Goal: Information Seeking & Learning: Find specific page/section

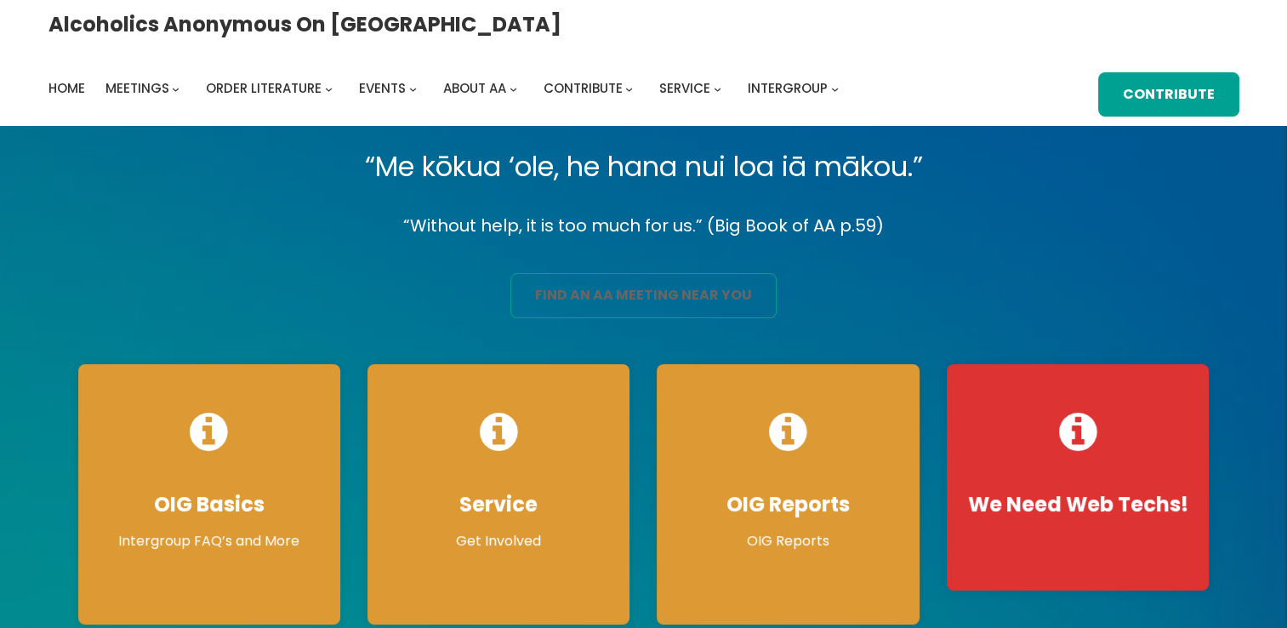
click at [602, 306] on link "find an aa meeting near you" at bounding box center [643, 295] width 266 height 45
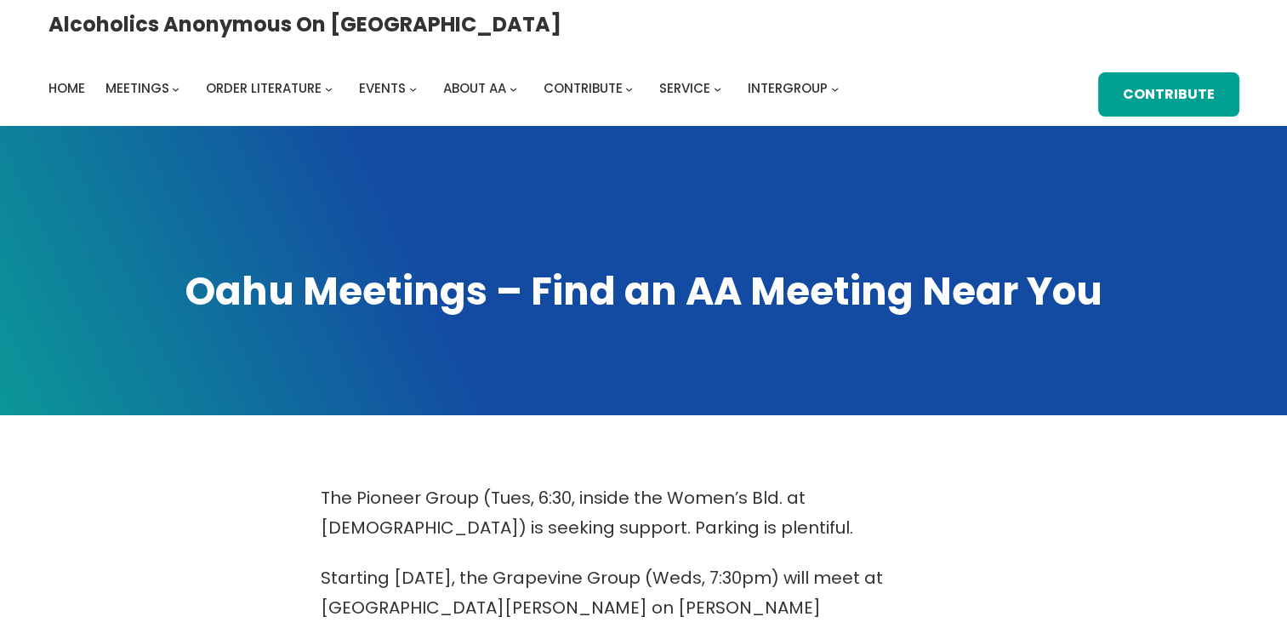
scroll to position [549, 0]
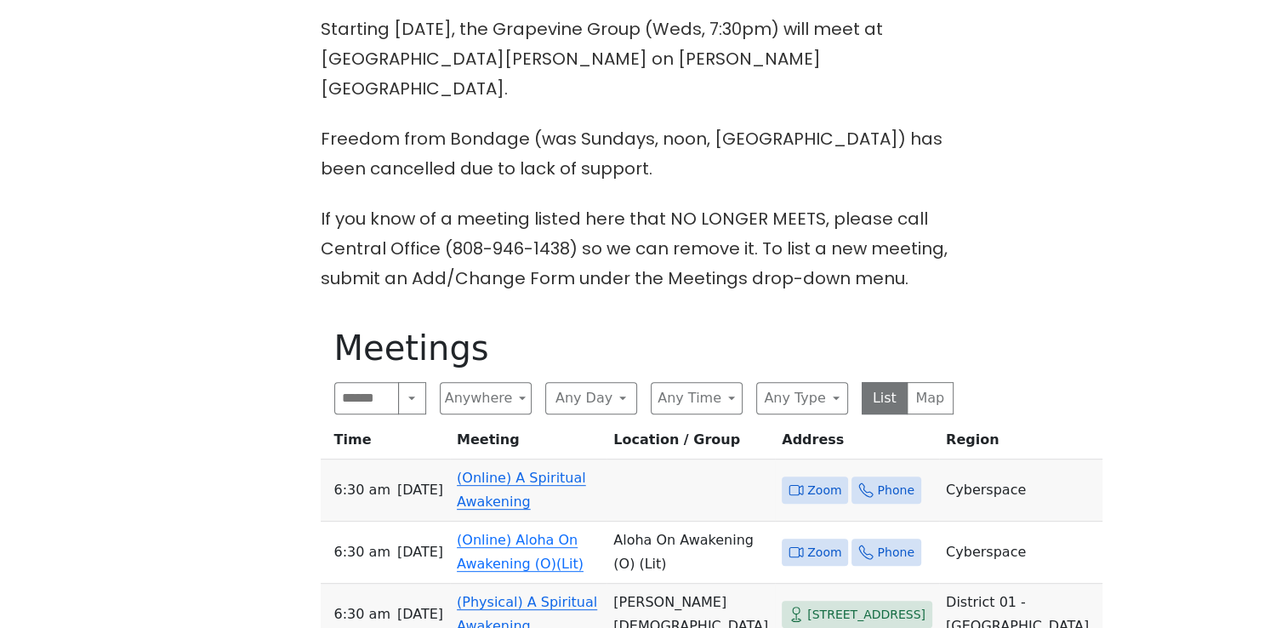
click at [807, 480] on span "Zoom" at bounding box center [824, 490] width 34 height 21
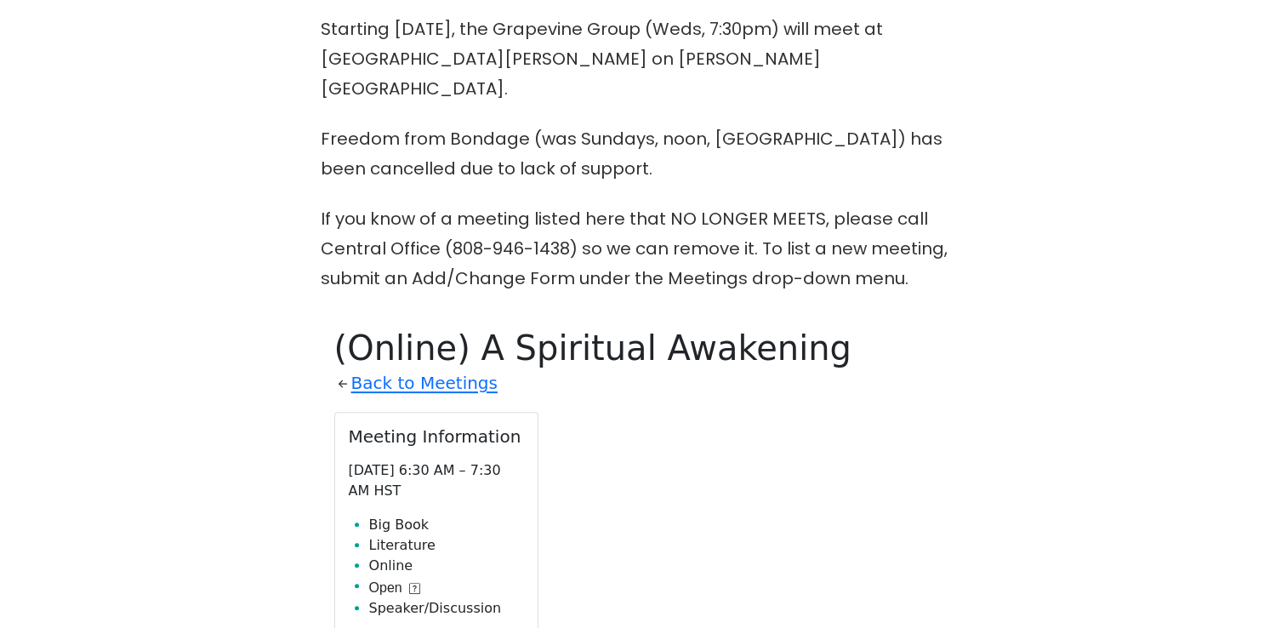
scroll to position [833, 0]
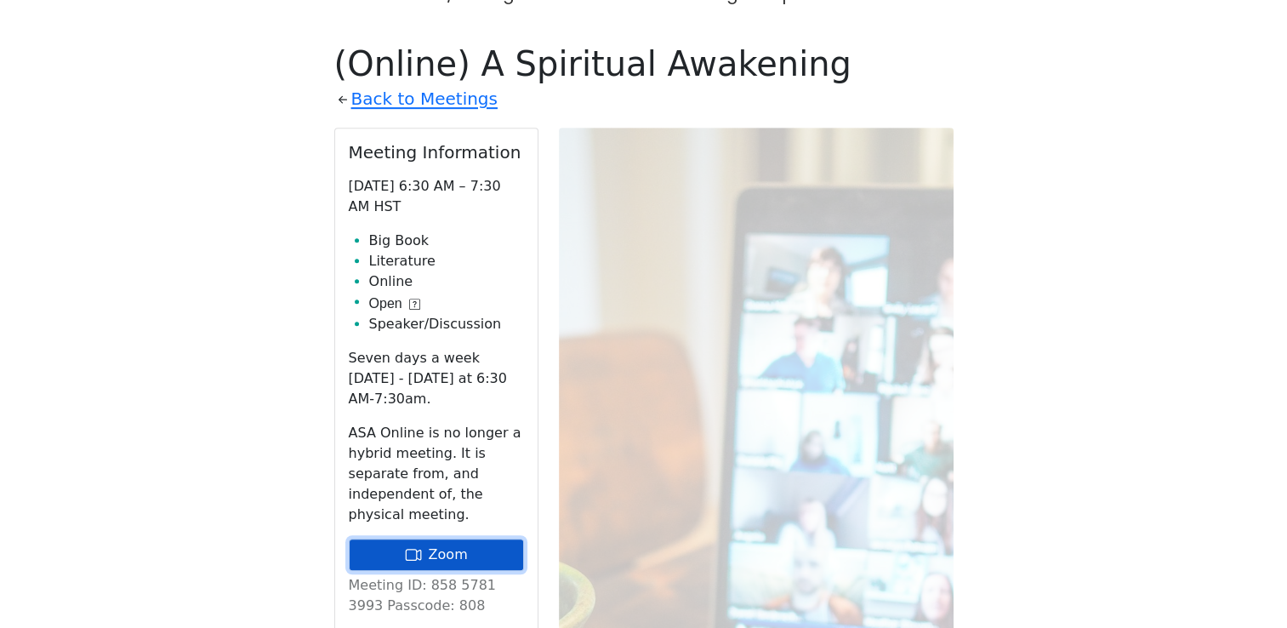
click at [466, 538] on link "Zoom" at bounding box center [436, 554] width 175 height 32
